Goal: Task Accomplishment & Management: Manage account settings

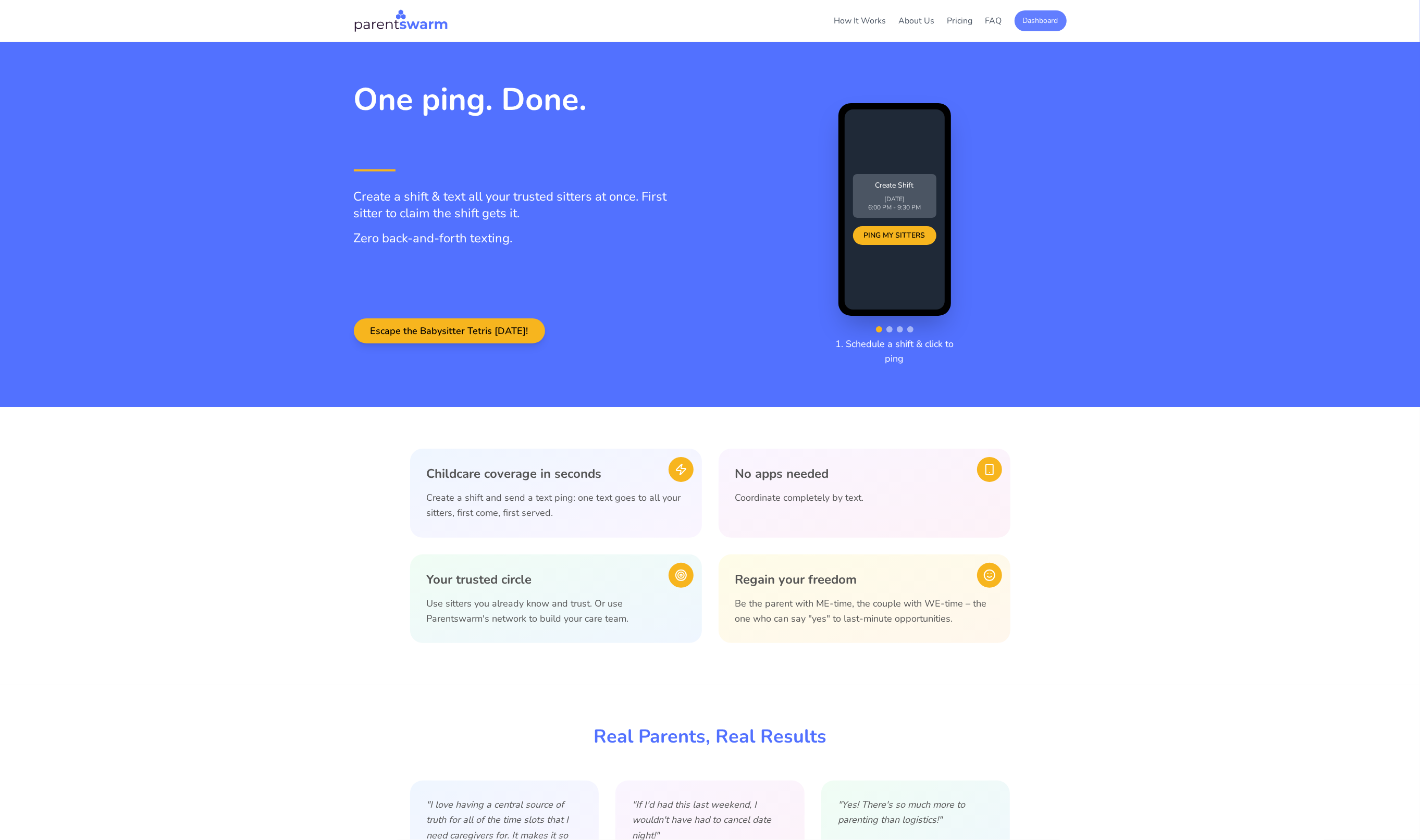
click at [1043, 23] on button "Dashboard" at bounding box center [1040, 21] width 52 height 21
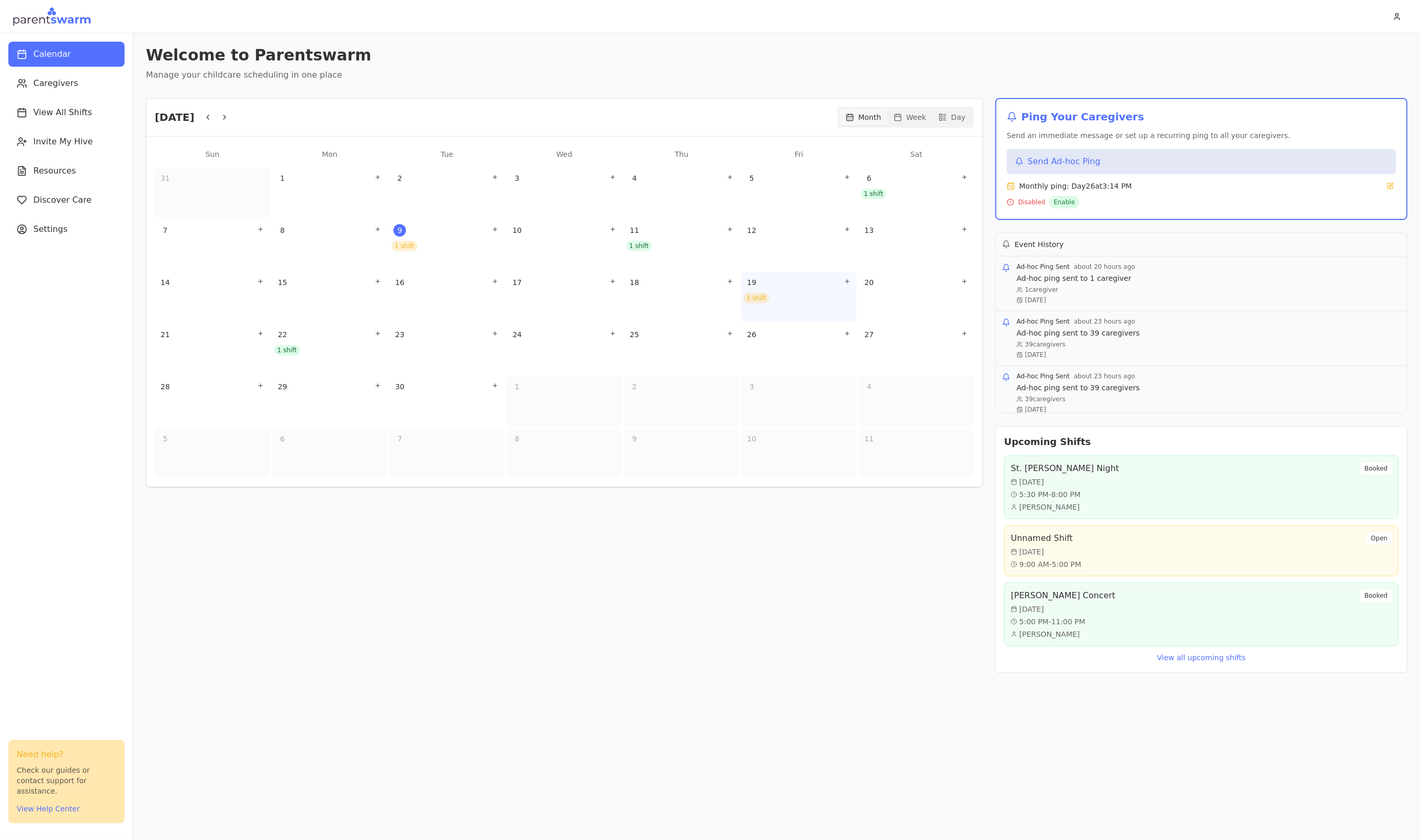
click at [758, 300] on div "1 shift" at bounding box center [756, 298] width 26 height 10
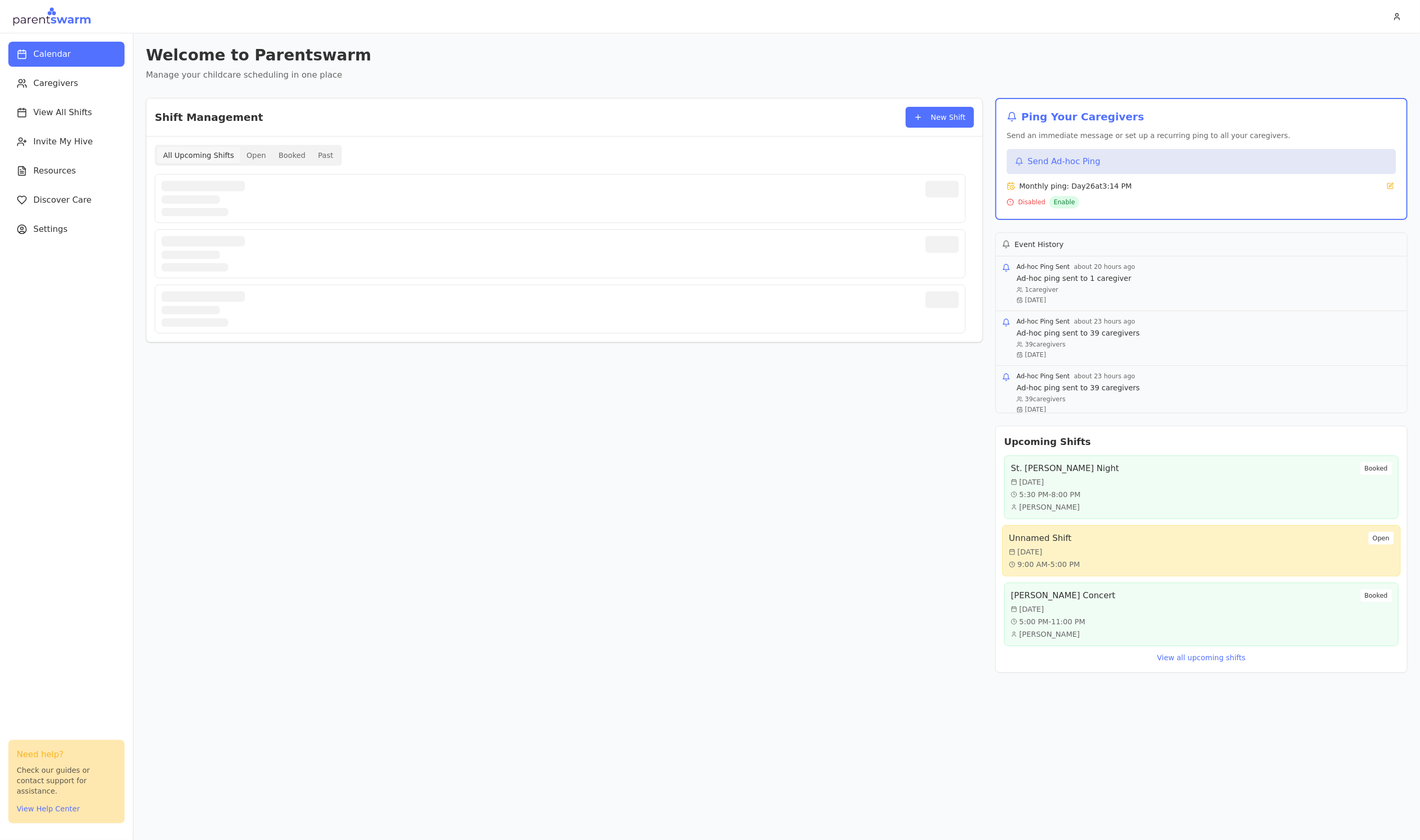
click at [1161, 543] on div "Unnamed Shift [DATE] 9:00 AM - 5:00 PM Open" at bounding box center [1201, 551] width 385 height 38
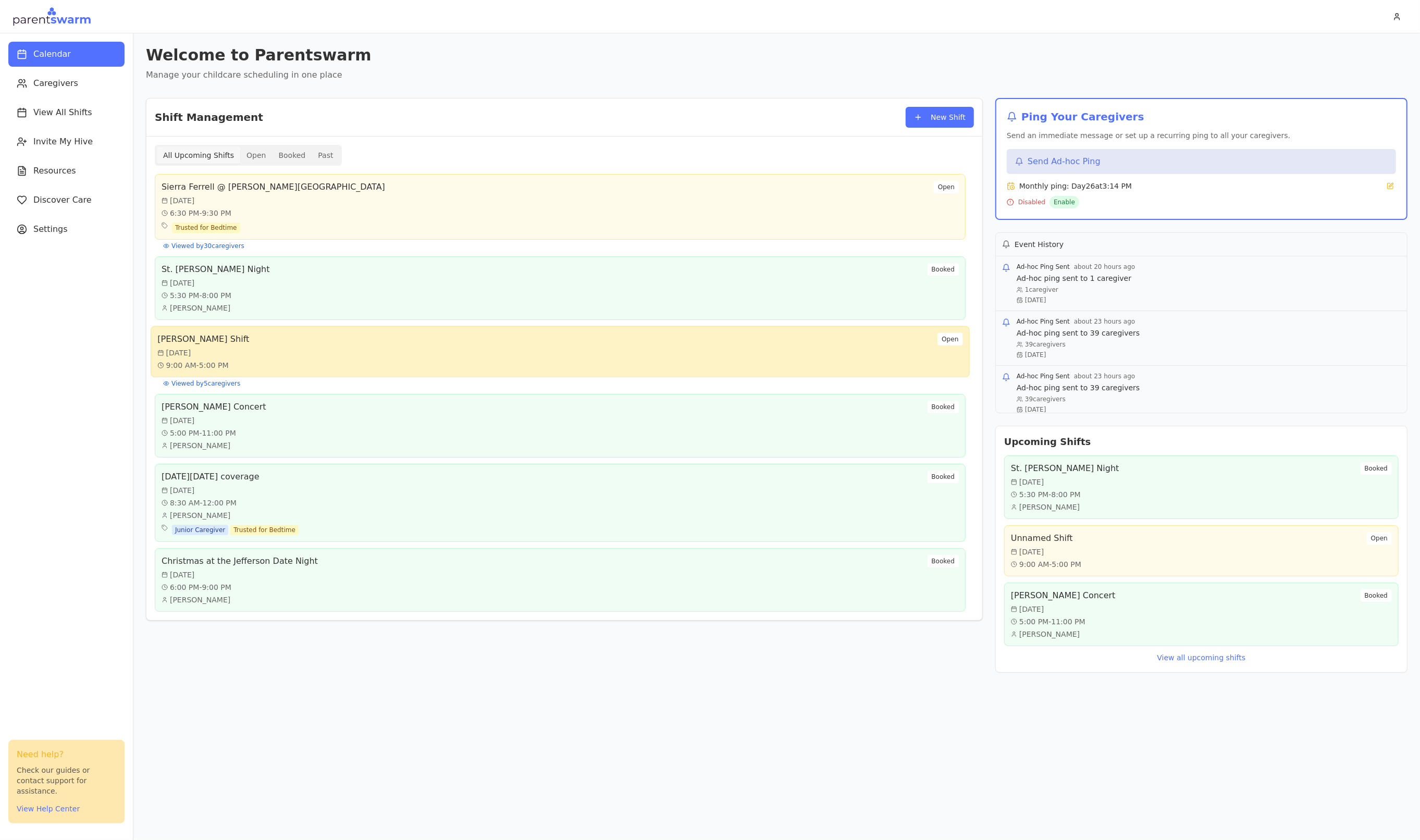
click at [907, 349] on div "[PERSON_NAME] Shift [DATE] 9:00 AM - 5:00 PM Open" at bounding box center [560, 352] width 805 height 38
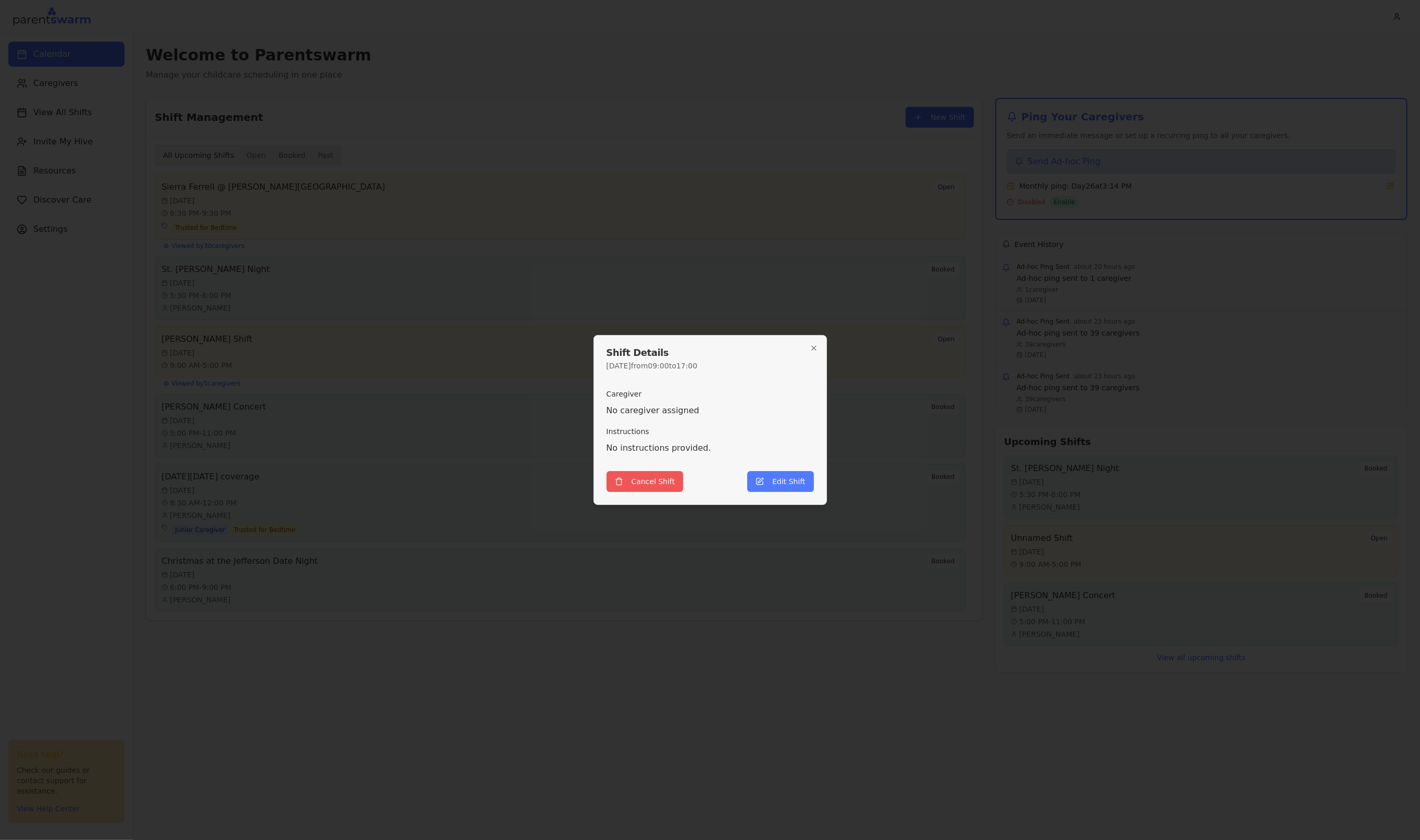
click at [644, 482] on button "Cancel Shift" at bounding box center [645, 481] width 77 height 21
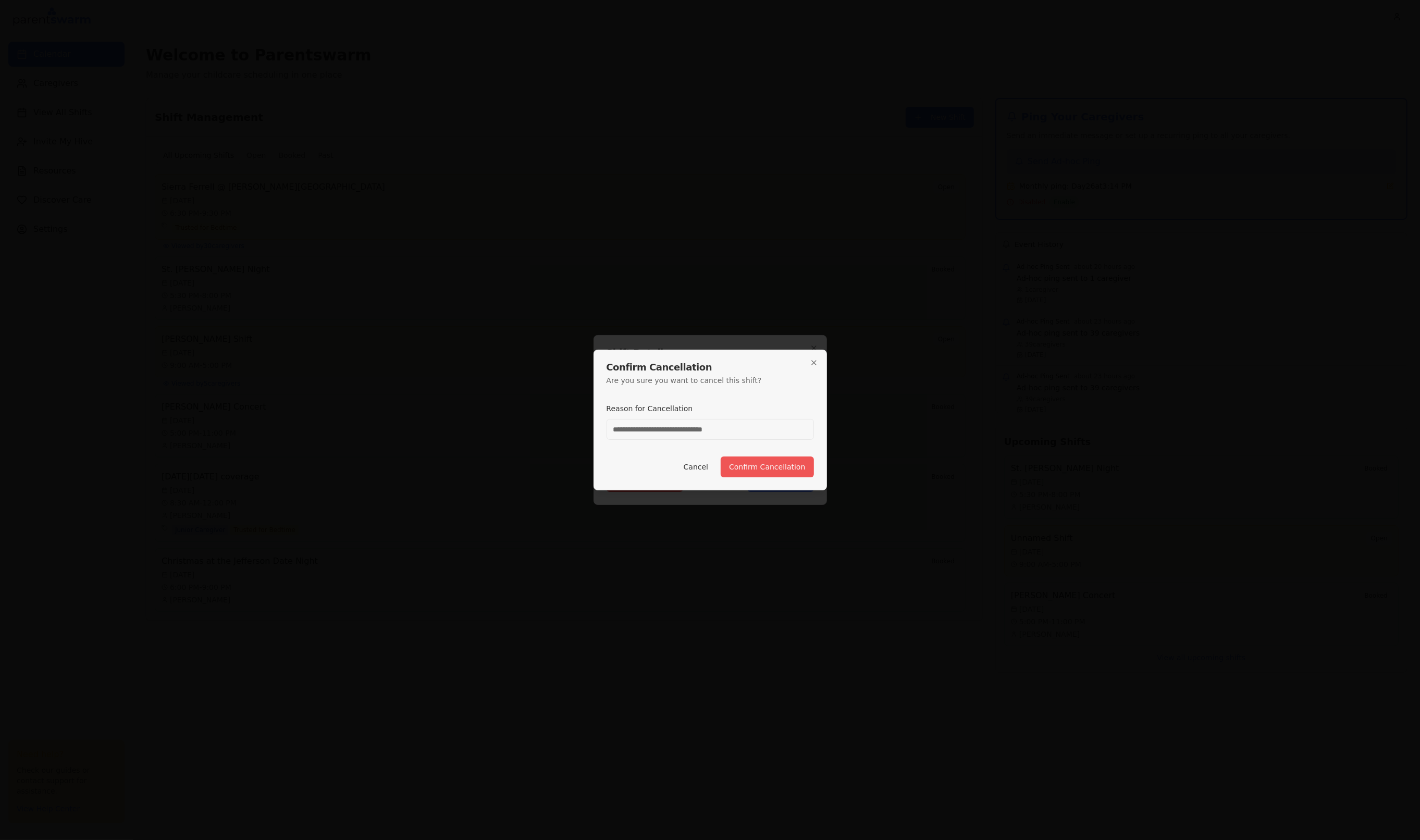
click at [747, 473] on button "Confirm Cancellation" at bounding box center [767, 467] width 93 height 21
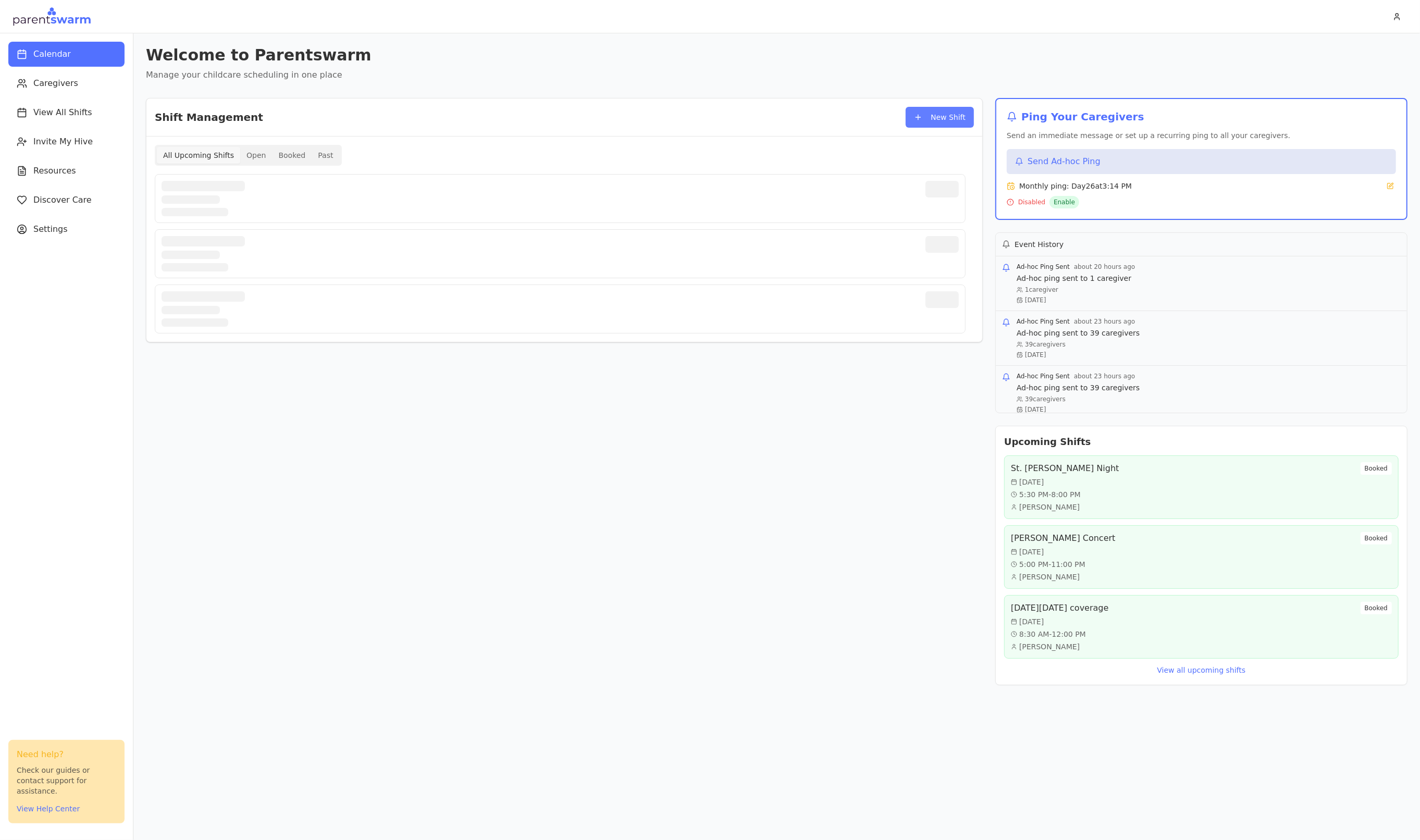
click at [934, 114] on button "New Shift" at bounding box center [940, 117] width 68 height 21
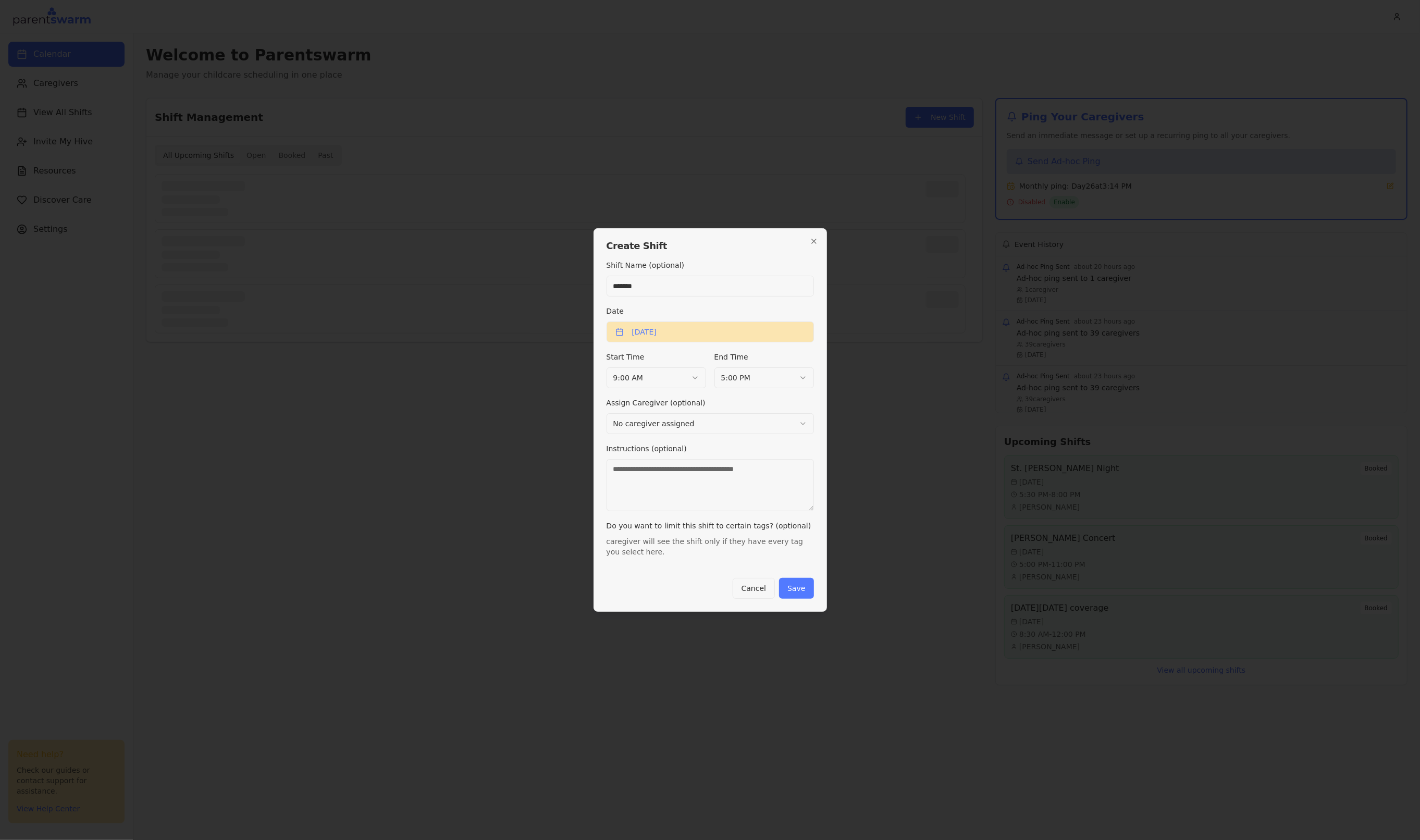
type input "*******"
click at [684, 328] on button "[DATE]" at bounding box center [710, 332] width 207 height 21
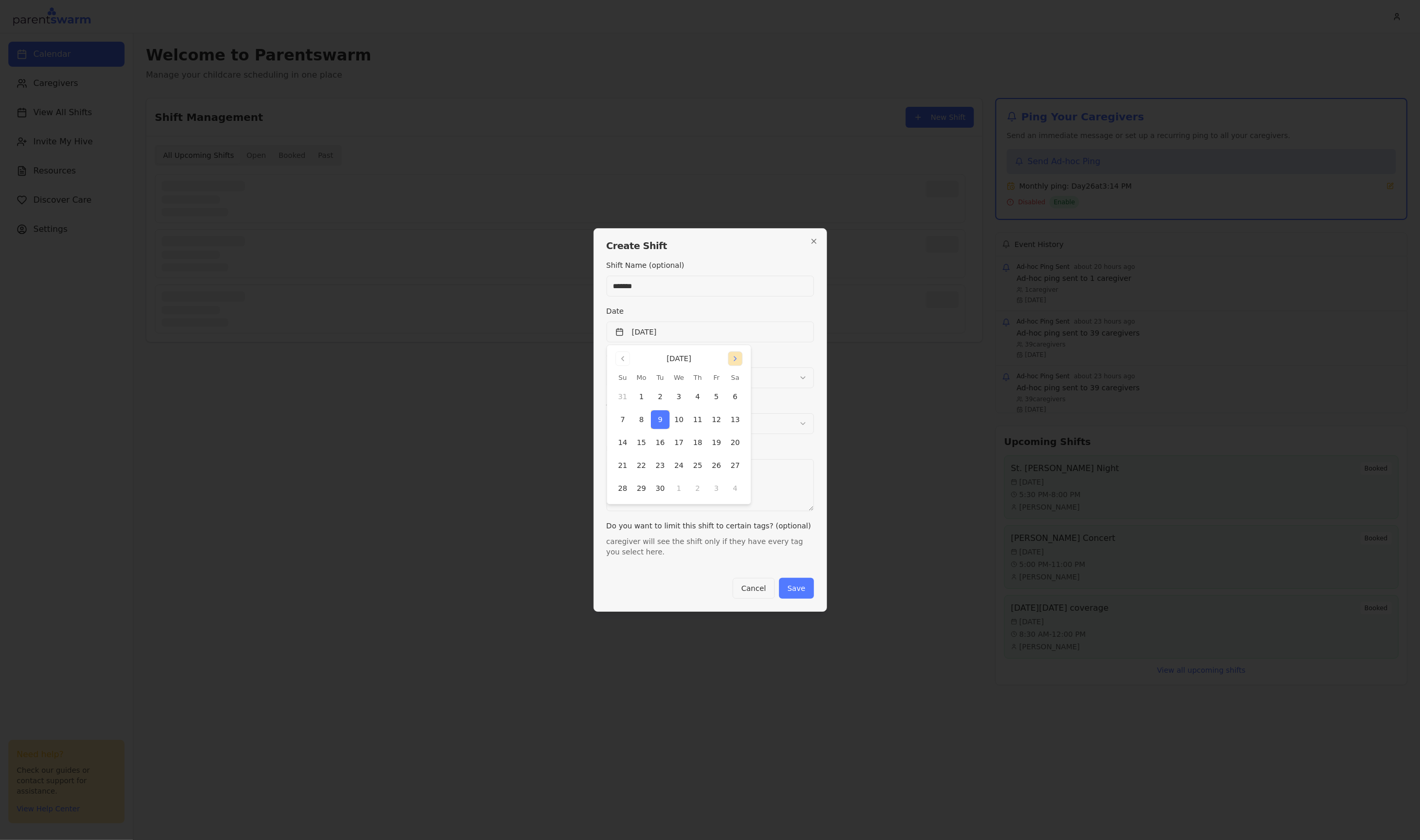
click at [738, 358] on button "Go to next month" at bounding box center [735, 358] width 15 height 15
click at [735, 356] on button "Go to next month" at bounding box center [735, 358] width 15 height 15
click at [621, 416] on button "7" at bounding box center [623, 419] width 19 height 19
click at [771, 315] on div "Date [DATE]" at bounding box center [710, 324] width 207 height 37
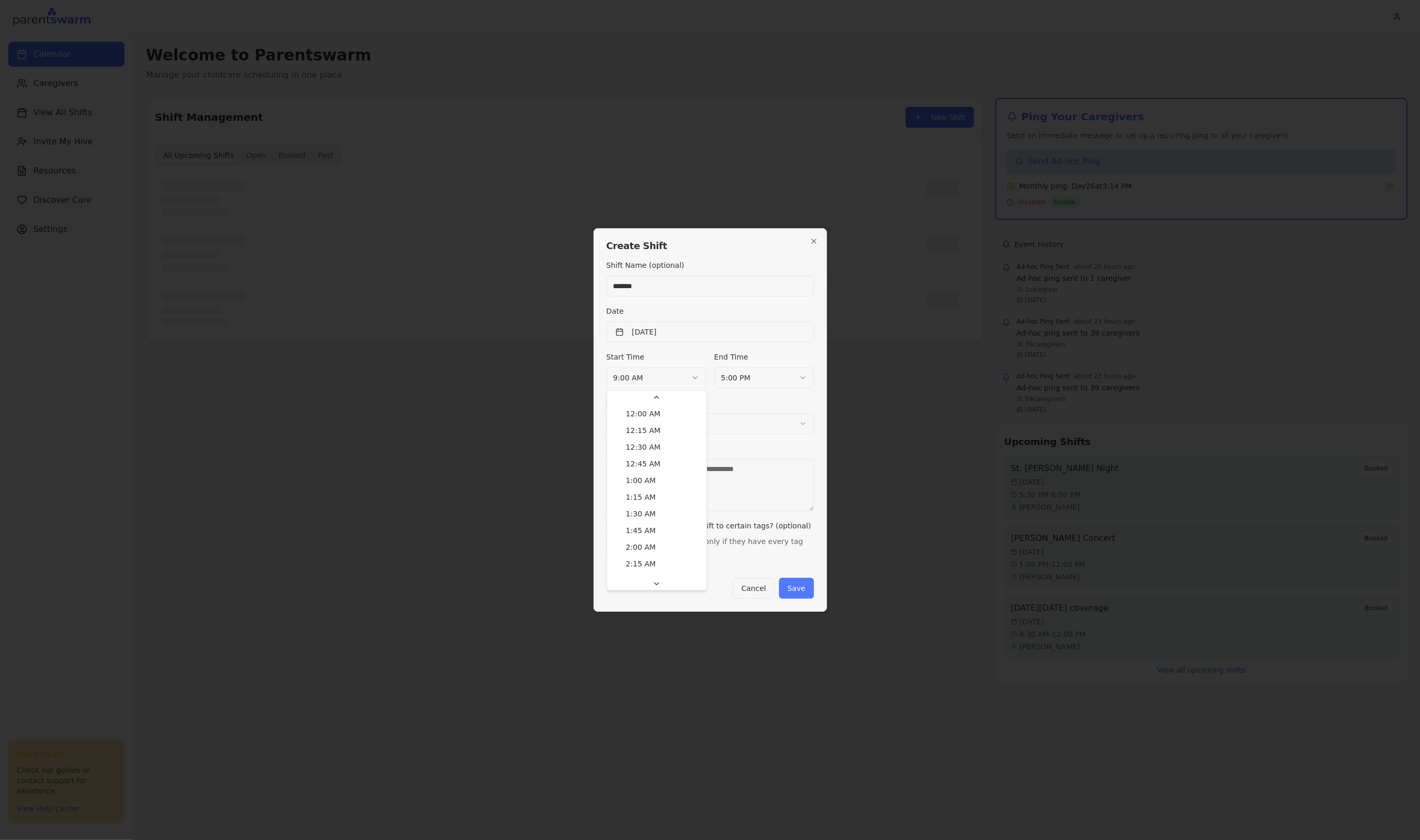
click at [668, 378] on body "Calendar Caregivers View All Shifts Invite My Hive Resources Discover Care Sett…" at bounding box center [710, 420] width 1420 height 840
click at [759, 388] on body "Calendar Caregivers View All Shifts Invite My Hive Resources Discover Care Sett…" at bounding box center [710, 420] width 1420 height 840
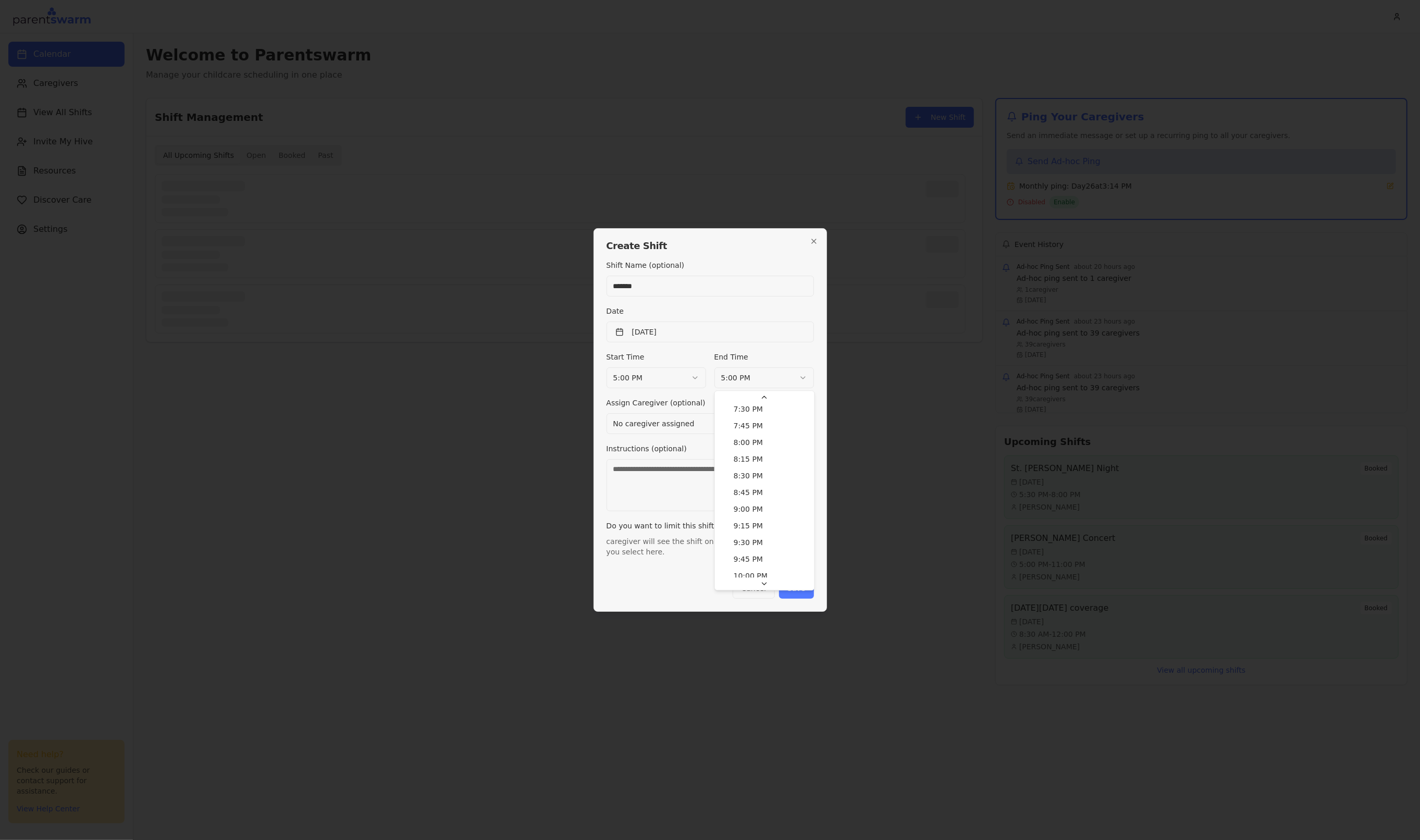
scroll to position [1337, 0]
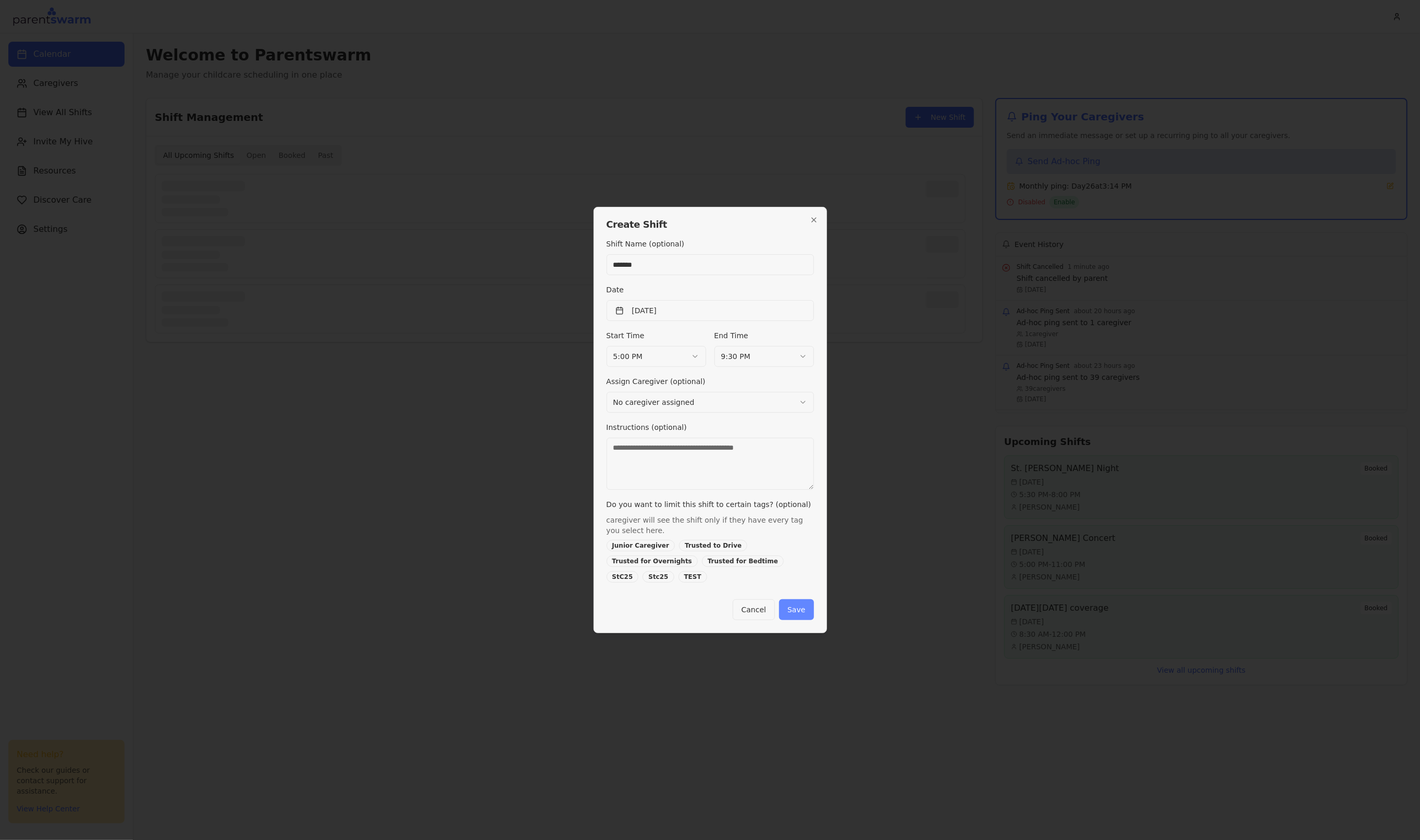
click at [801, 605] on button "Save" at bounding box center [796, 610] width 34 height 21
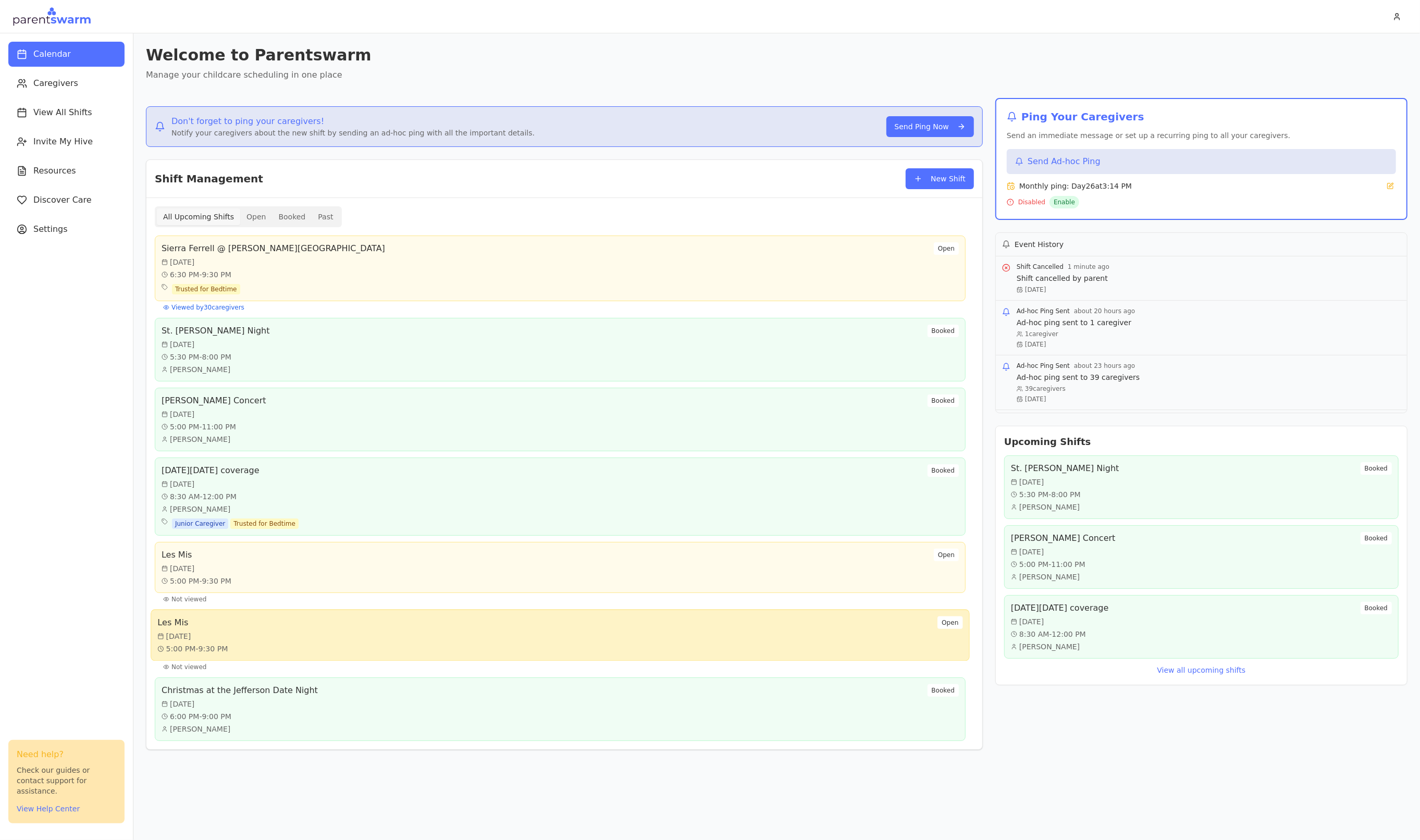
click at [581, 632] on div "Les Mis [DATE] 5:00 PM - 9:30 PM Open" at bounding box center [560, 635] width 805 height 38
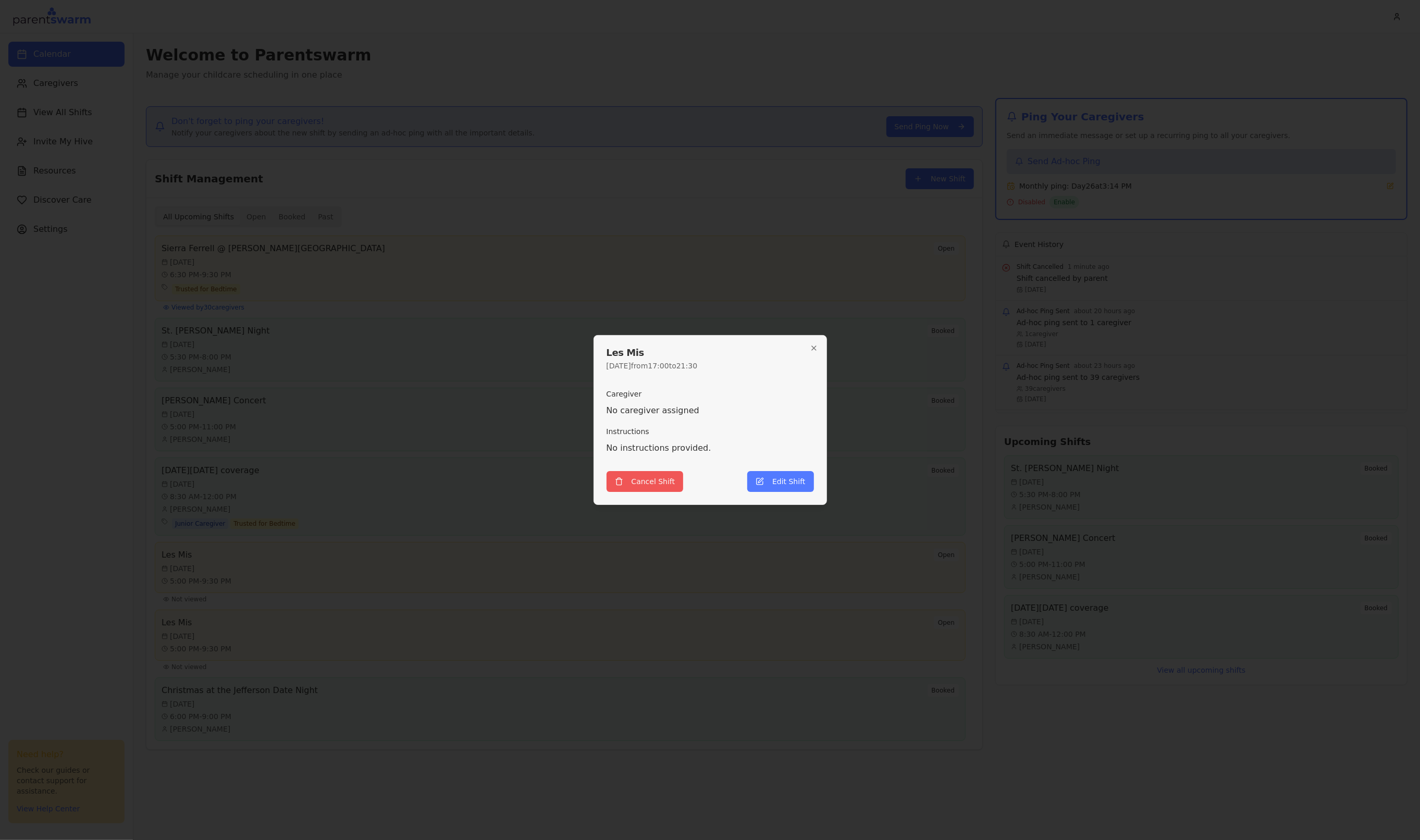
click at [655, 477] on button "Cancel Shift" at bounding box center [645, 481] width 77 height 21
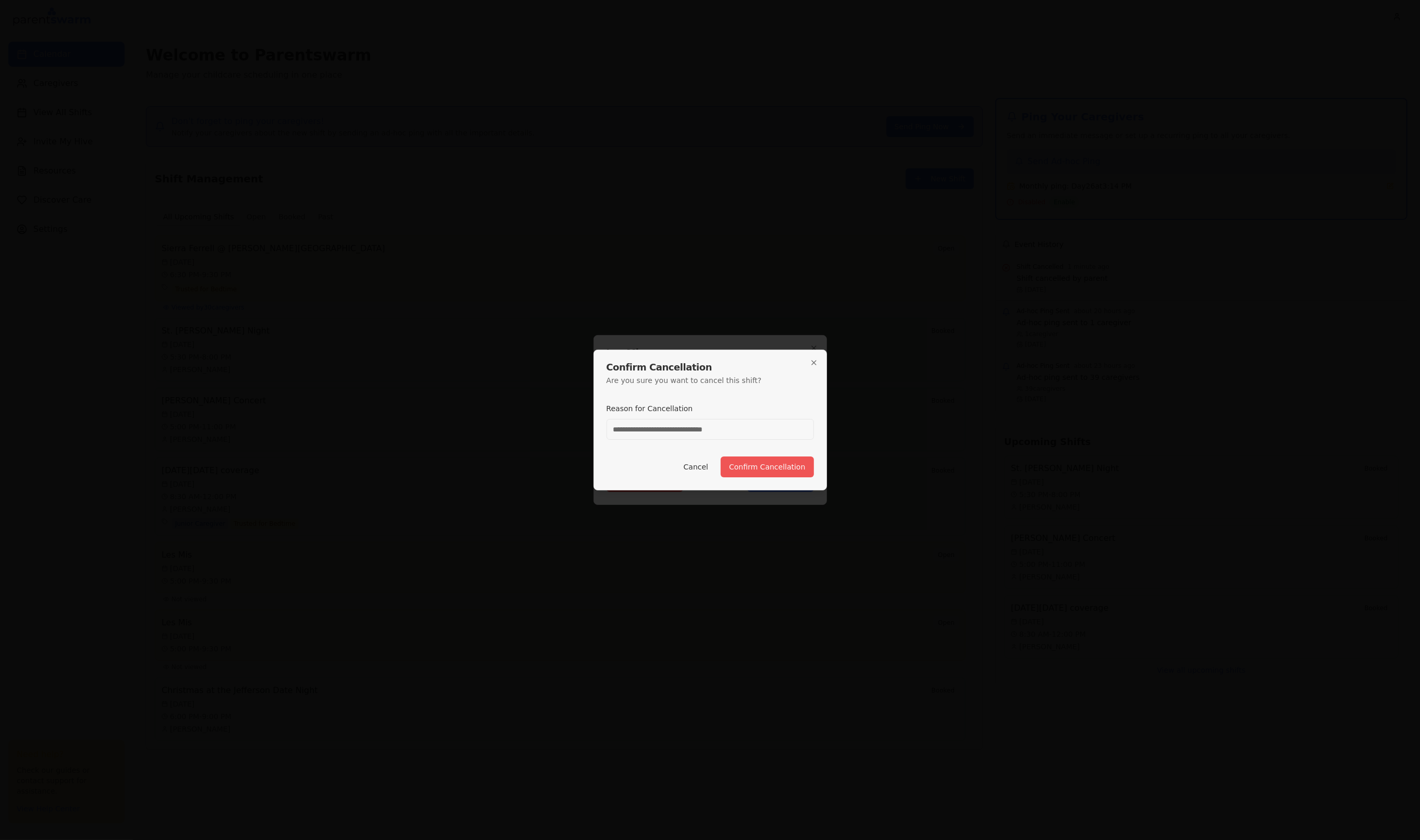
click at [754, 469] on button "Confirm Cancellation" at bounding box center [767, 467] width 93 height 21
